Goal: Navigation & Orientation: Find specific page/section

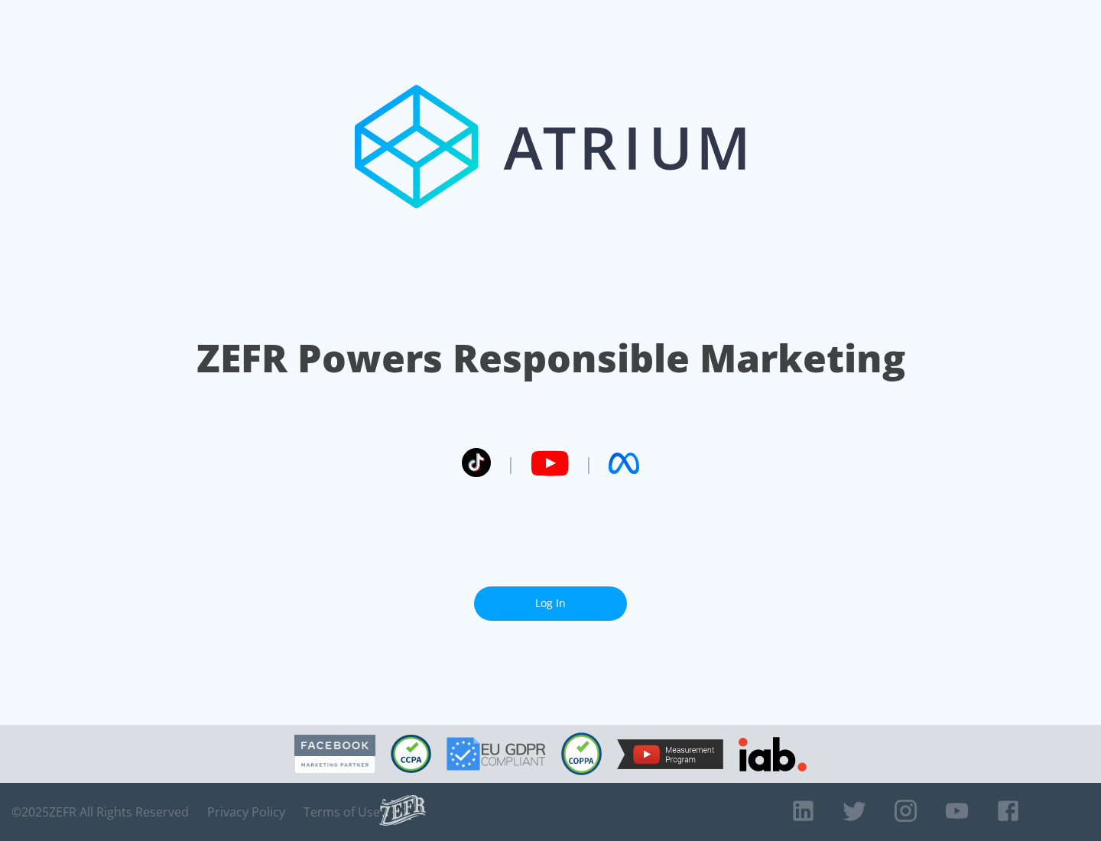
click at [550, 603] on link "Log In" at bounding box center [550, 603] width 153 height 34
